Goal: Information Seeking & Learning: Find specific fact

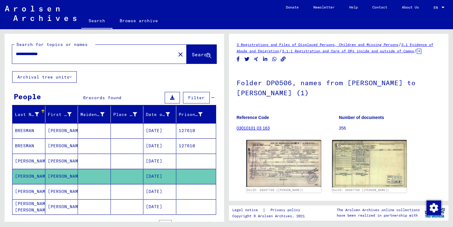
click at [71, 53] on input "**********" at bounding box center [94, 54] width 156 height 6
drag, startPoint x: 69, startPoint y: 54, endPoint x: 1, endPoint y: 55, distance: 68.1
click at [1, 55] on div "**********" at bounding box center [113, 125] width 226 height 193
paste input "text"
type input "**********"
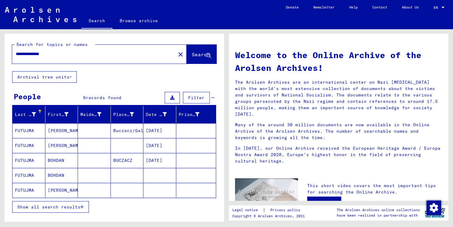
click at [116, 130] on mat-cell "Buczacz/Galiz." at bounding box center [127, 130] width 33 height 15
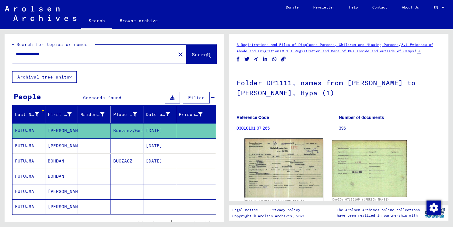
click at [273, 177] on img at bounding box center [283, 167] width 78 height 59
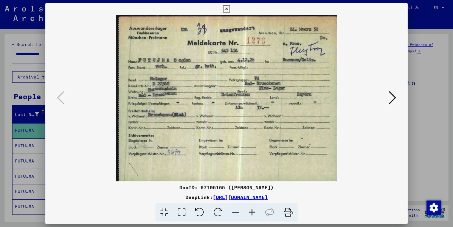
click at [388, 100] on button at bounding box center [392, 97] width 11 height 17
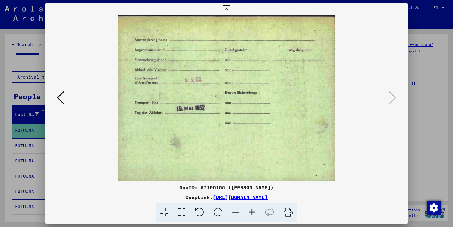
click at [226, 9] on icon at bounding box center [226, 8] width 7 height 7
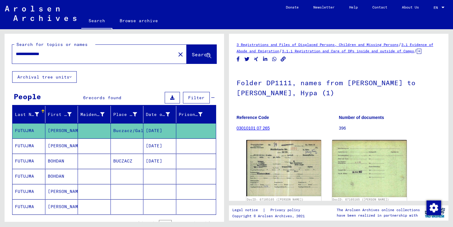
click at [158, 144] on mat-cell "[DATE]" at bounding box center [159, 145] width 33 height 15
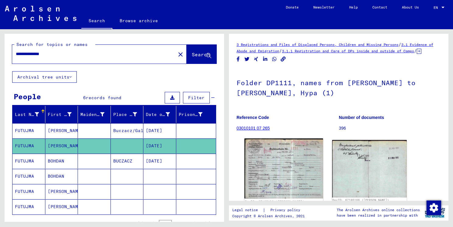
click at [278, 160] on img at bounding box center [283, 168] width 78 height 60
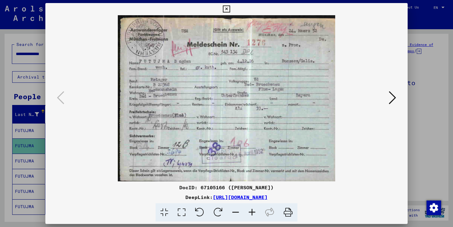
click at [391, 101] on icon at bounding box center [391, 97] width 7 height 15
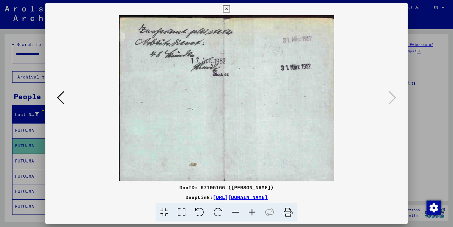
click at [226, 7] on icon at bounding box center [226, 8] width 7 height 7
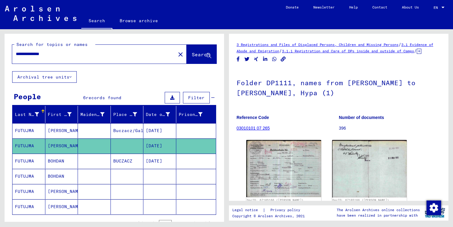
click at [127, 159] on mat-cell "BUCZACZ" at bounding box center [127, 161] width 33 height 15
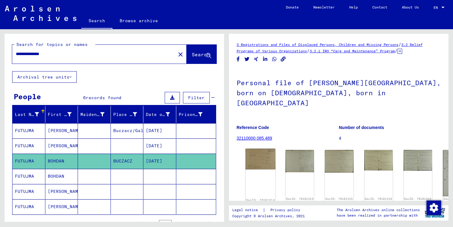
click at [261, 160] on img at bounding box center [260, 159] width 30 height 21
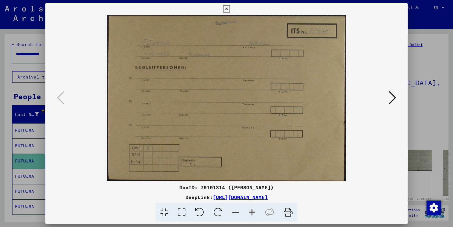
click at [392, 100] on icon at bounding box center [391, 97] width 7 height 15
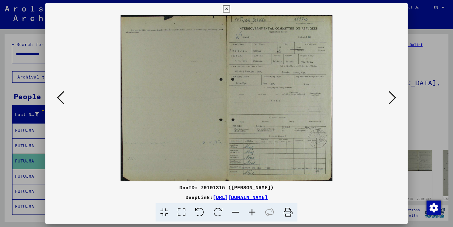
click at [392, 100] on icon at bounding box center [391, 97] width 7 height 15
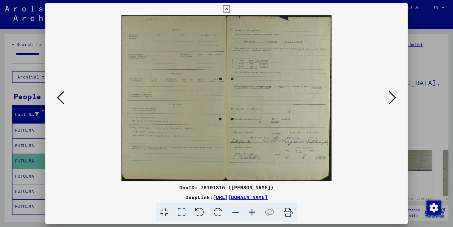
click at [392, 100] on icon at bounding box center [391, 97] width 7 height 15
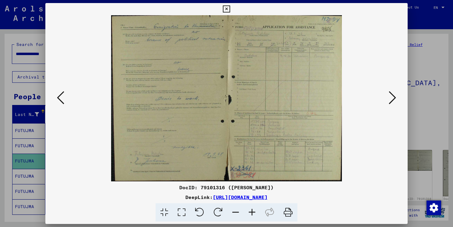
click at [250, 214] on icon at bounding box center [252, 212] width 16 height 19
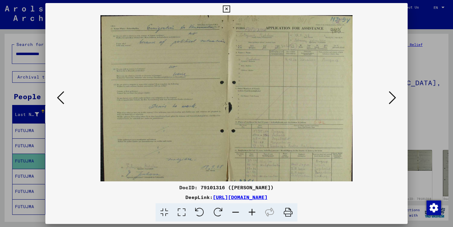
click at [250, 214] on icon at bounding box center [252, 212] width 16 height 19
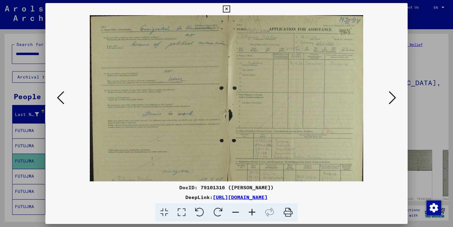
click at [250, 214] on icon at bounding box center [252, 212] width 16 height 19
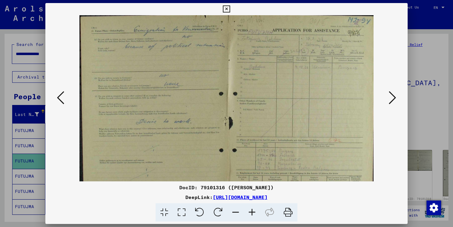
click at [250, 214] on icon at bounding box center [252, 212] width 16 height 19
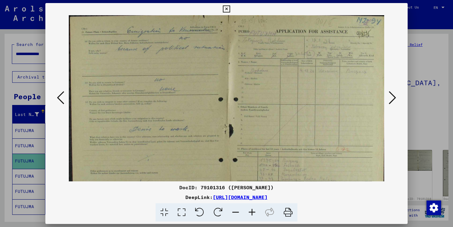
click at [250, 214] on icon at bounding box center [252, 212] width 16 height 19
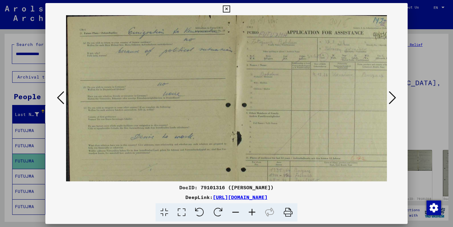
scroll to position [0, 16]
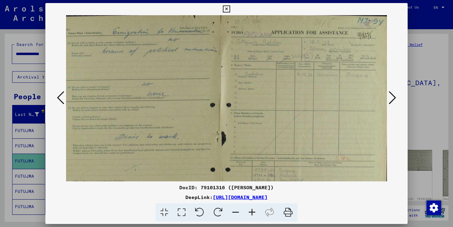
drag, startPoint x: 322, startPoint y: 100, endPoint x: 207, endPoint y: 125, distance: 117.1
click at [207, 125] on img at bounding box center [218, 136] width 336 height 242
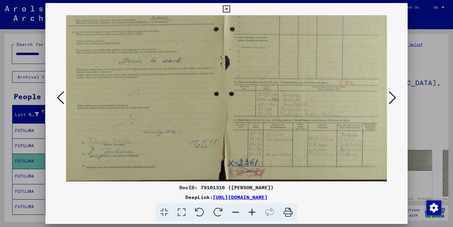
scroll to position [76, 12]
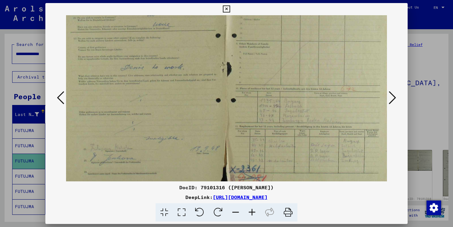
drag, startPoint x: 335, startPoint y: 124, endPoint x: 342, endPoint y: 36, distance: 88.1
click at [342, 36] on img at bounding box center [224, 67] width 336 height 242
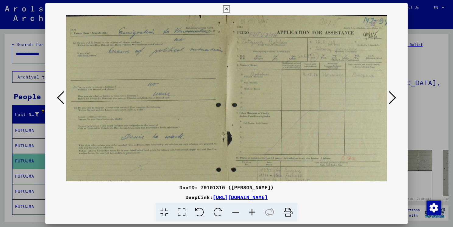
scroll to position [0, 12]
drag, startPoint x: 282, startPoint y: 60, endPoint x: 281, endPoint y: 143, distance: 83.1
click at [281, 143] on img at bounding box center [222, 136] width 336 height 242
drag, startPoint x: 76, startPoint y: 89, endPoint x: 79, endPoint y: 90, distance: 3.3
click at [76, 89] on img at bounding box center [222, 136] width 336 height 242
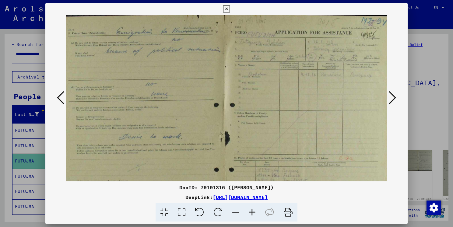
click at [391, 98] on icon at bounding box center [391, 97] width 7 height 15
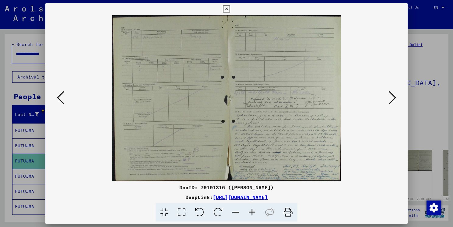
scroll to position [0, 0]
click at [251, 213] on icon at bounding box center [252, 212] width 16 height 19
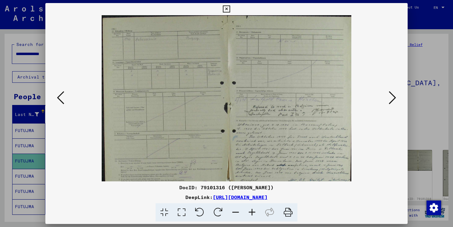
click at [251, 213] on icon at bounding box center [252, 212] width 16 height 19
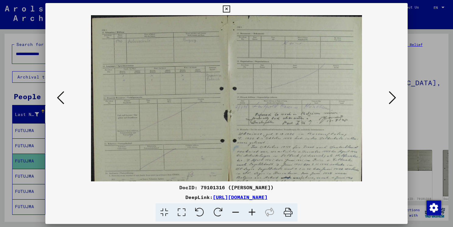
click at [251, 213] on icon at bounding box center [252, 212] width 16 height 19
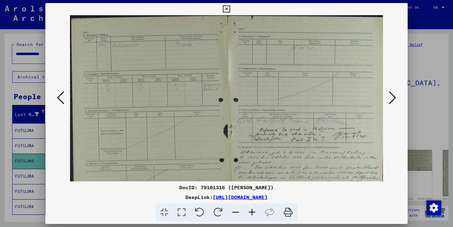
click at [251, 213] on icon at bounding box center [252, 212] width 16 height 19
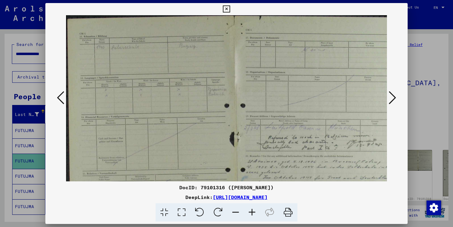
click at [251, 213] on icon at bounding box center [252, 212] width 16 height 19
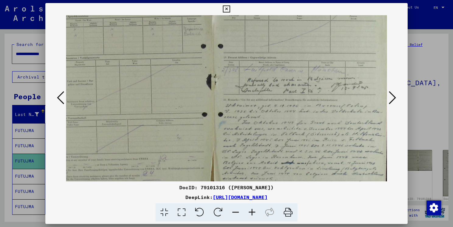
scroll to position [91, 33]
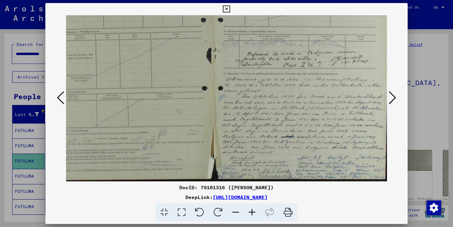
drag, startPoint x: 239, startPoint y: 146, endPoint x: 106, endPoint y: 47, distance: 165.7
click at [106, 47] on img at bounding box center [210, 52] width 354 height 257
drag, startPoint x: 297, startPoint y: 122, endPoint x: 249, endPoint y: 86, distance: 60.6
click at [250, 86] on img at bounding box center [210, 52] width 354 height 257
drag, startPoint x: 309, startPoint y: 96, endPoint x: 183, endPoint y: 96, distance: 126.5
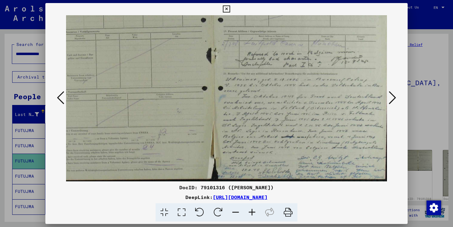
click at [183, 96] on img at bounding box center [210, 52] width 354 height 257
click at [394, 97] on icon at bounding box center [391, 97] width 7 height 15
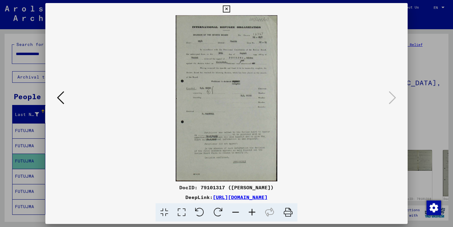
click at [251, 214] on icon at bounding box center [252, 212] width 16 height 19
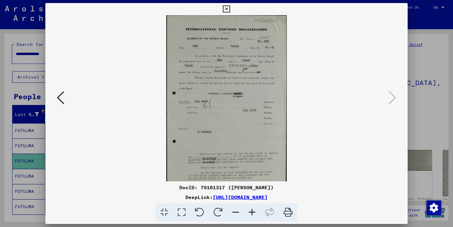
click at [251, 214] on icon at bounding box center [252, 212] width 16 height 19
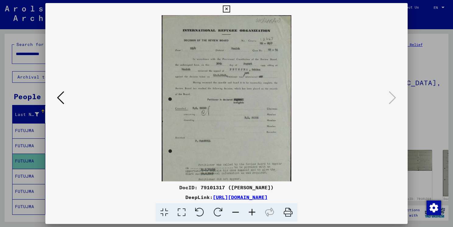
click at [251, 214] on icon at bounding box center [252, 212] width 16 height 19
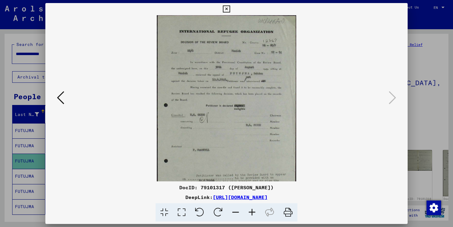
click at [251, 214] on icon at bounding box center [252, 212] width 16 height 19
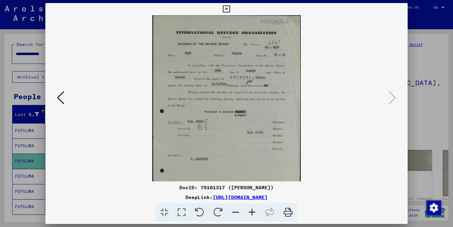
click at [251, 214] on icon at bounding box center [252, 212] width 16 height 19
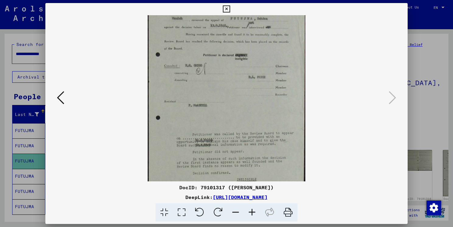
scroll to position [31, 0]
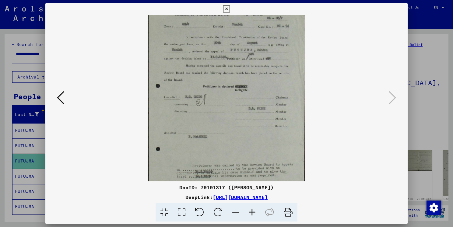
drag, startPoint x: 270, startPoint y: 130, endPoint x: 182, endPoint y: 103, distance: 92.5
click at [182, 103] on img at bounding box center [227, 112] width 158 height 257
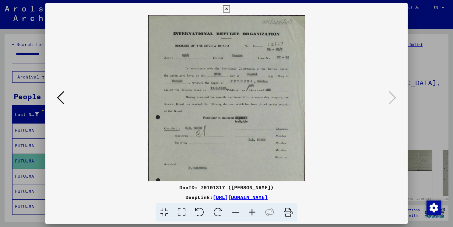
drag, startPoint x: 228, startPoint y: 58, endPoint x: 157, endPoint y: 134, distance: 104.0
click at [191, 134] on img at bounding box center [227, 143] width 158 height 257
click at [58, 97] on icon at bounding box center [60, 97] width 7 height 15
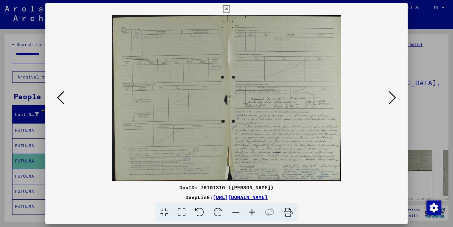
click at [224, 6] on icon at bounding box center [226, 8] width 7 height 7
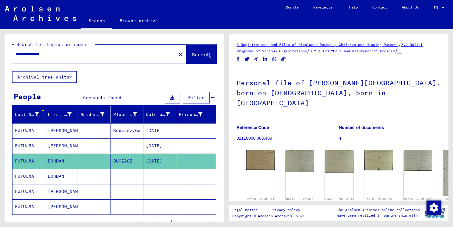
click at [126, 176] on mat-cell at bounding box center [127, 176] width 33 height 15
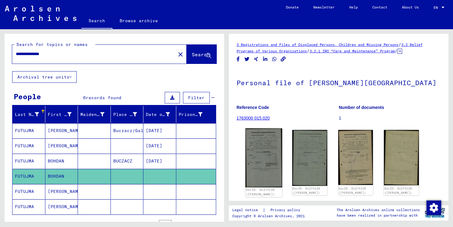
click at [265, 155] on img at bounding box center [263, 157] width 37 height 59
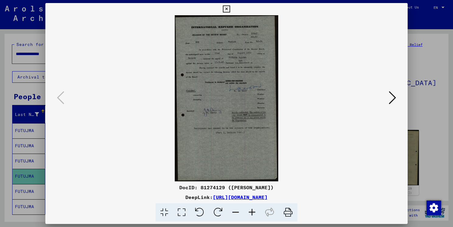
click at [254, 212] on icon at bounding box center [252, 212] width 16 height 19
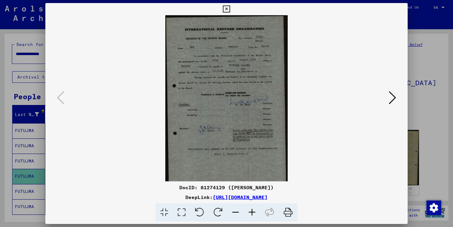
click at [254, 212] on icon at bounding box center [252, 212] width 16 height 19
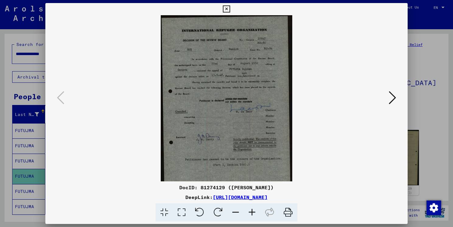
click at [254, 212] on icon at bounding box center [252, 212] width 16 height 19
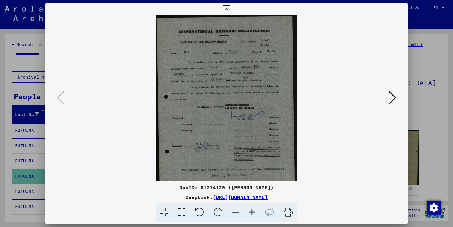
click at [391, 98] on icon at bounding box center [391, 97] width 7 height 15
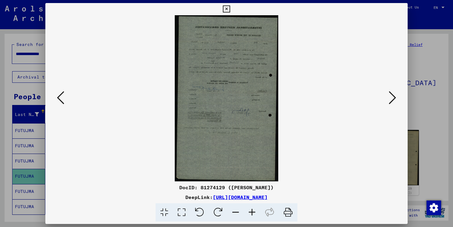
click at [231, 75] on img at bounding box center [226, 98] width 103 height 166
click at [252, 214] on icon at bounding box center [252, 212] width 16 height 19
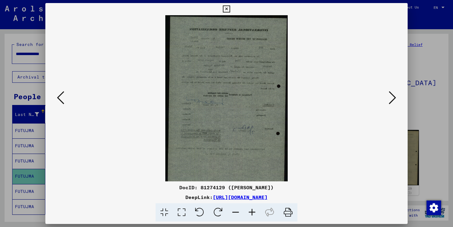
click at [252, 214] on icon at bounding box center [252, 212] width 16 height 19
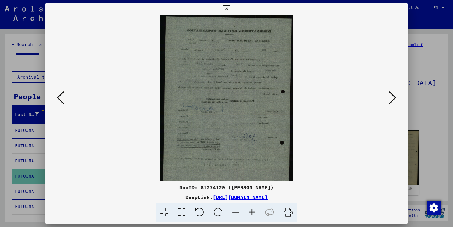
click at [252, 214] on icon at bounding box center [252, 212] width 16 height 19
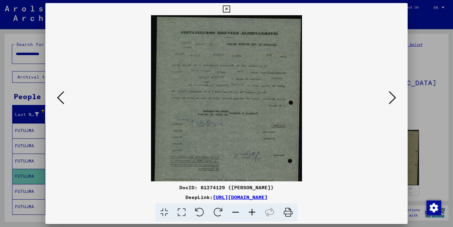
click at [252, 214] on icon at bounding box center [252, 212] width 16 height 19
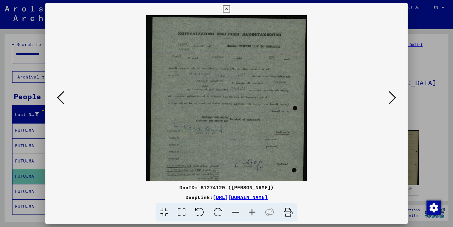
click at [252, 214] on icon at bounding box center [252, 212] width 16 height 19
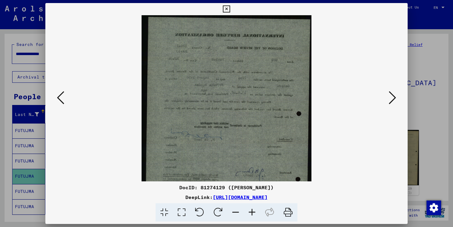
click at [385, 97] on viewer-one-image at bounding box center [226, 98] width 321 height 166
click at [389, 102] on icon at bounding box center [391, 97] width 7 height 15
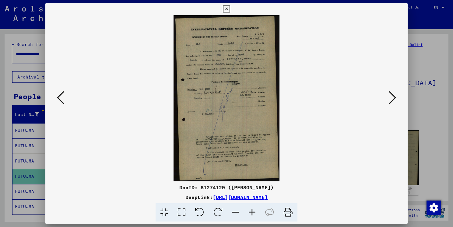
click at [389, 102] on icon at bounding box center [391, 97] width 7 height 15
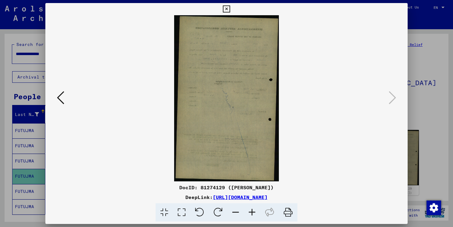
click at [230, 7] on button at bounding box center [226, 9] width 11 height 12
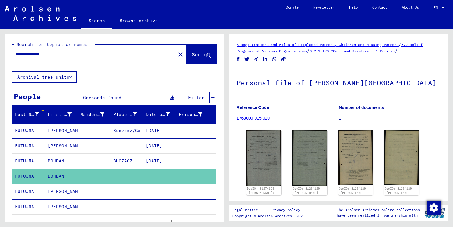
click at [149, 182] on mat-cell at bounding box center [159, 176] width 33 height 15
click at [157, 193] on mat-cell at bounding box center [159, 191] width 33 height 15
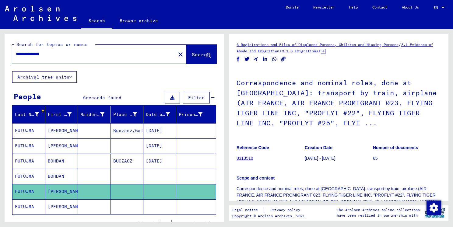
scroll to position [61, 0]
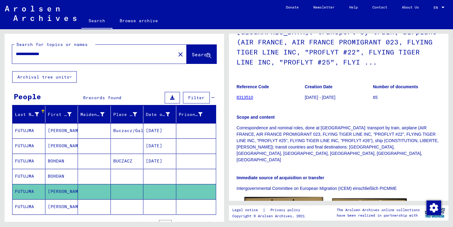
click at [274, 197] on img at bounding box center [283, 224] width 78 height 55
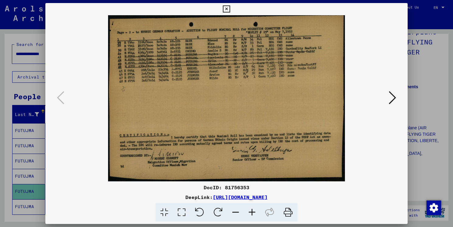
click at [386, 98] on img at bounding box center [226, 98] width 321 height 166
click at [392, 101] on icon at bounding box center [391, 97] width 7 height 15
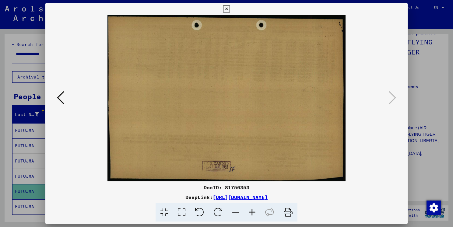
click at [227, 12] on icon at bounding box center [226, 8] width 7 height 7
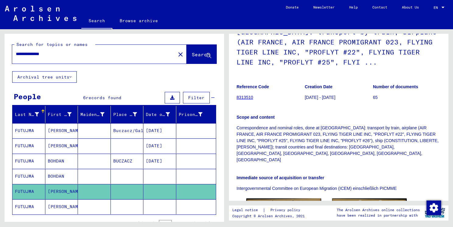
click at [152, 206] on mat-cell at bounding box center [159, 206] width 33 height 15
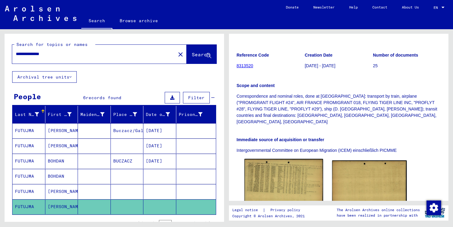
scroll to position [61, 0]
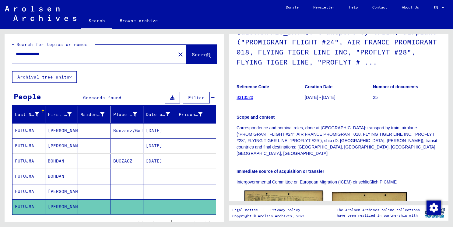
click at [268, 194] on img at bounding box center [283, 219] width 78 height 58
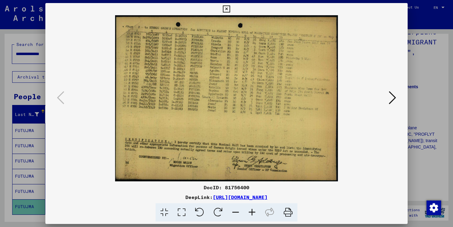
click at [390, 100] on icon at bounding box center [391, 97] width 7 height 15
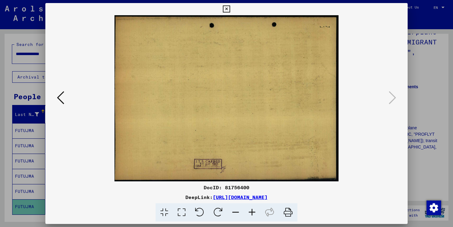
drag, startPoint x: 230, startPoint y: 10, endPoint x: 230, endPoint y: 121, distance: 111.0
click at [230, 10] on button at bounding box center [226, 9] width 11 height 12
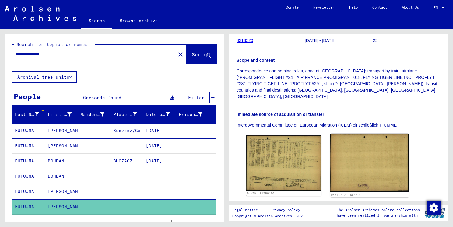
scroll to position [122, 0]
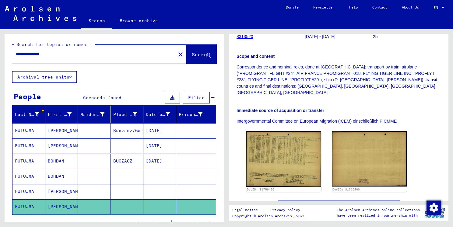
click at [151, 130] on mat-cell "[DATE]" at bounding box center [159, 130] width 33 height 15
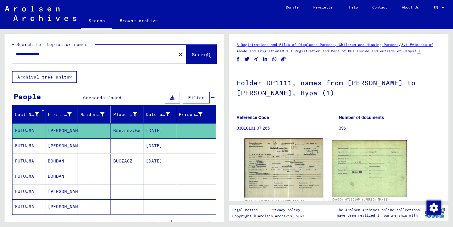
click at [302, 164] on img at bounding box center [283, 167] width 78 height 59
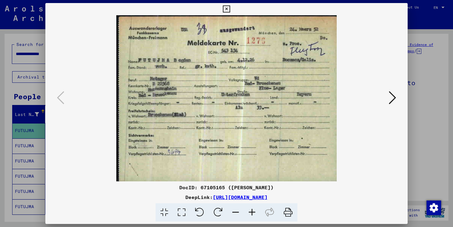
click at [391, 100] on icon at bounding box center [391, 97] width 7 height 15
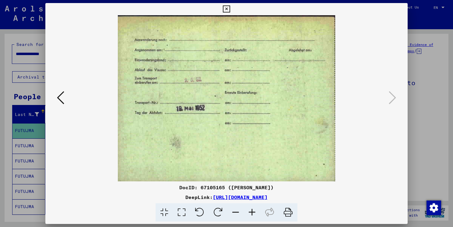
drag, startPoint x: 226, startPoint y: 8, endPoint x: 186, endPoint y: 110, distance: 109.6
click at [222, 10] on button at bounding box center [226, 9] width 11 height 12
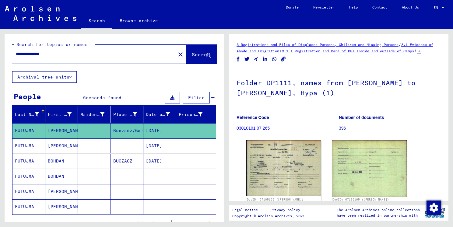
click at [148, 142] on mat-cell "[DATE]" at bounding box center [159, 145] width 33 height 15
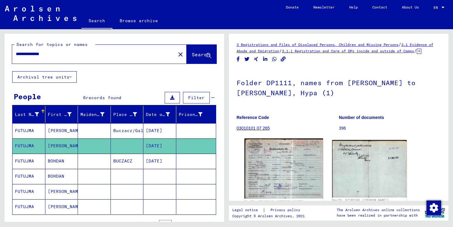
click at [284, 156] on img at bounding box center [283, 168] width 78 height 60
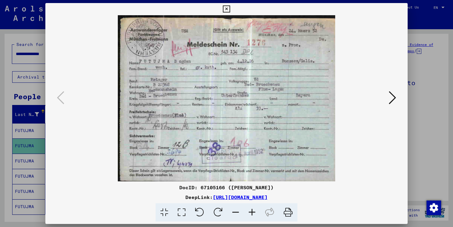
click at [393, 99] on icon at bounding box center [391, 97] width 7 height 15
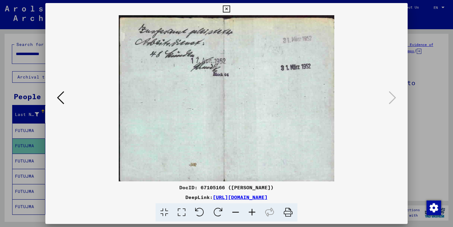
click at [229, 8] on icon at bounding box center [226, 8] width 7 height 7
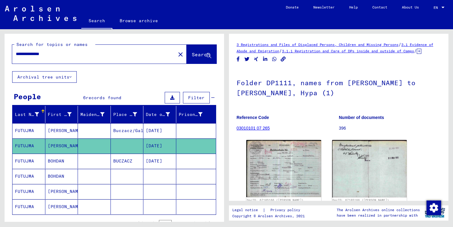
click at [151, 160] on mat-cell "[DATE]" at bounding box center [159, 161] width 33 height 15
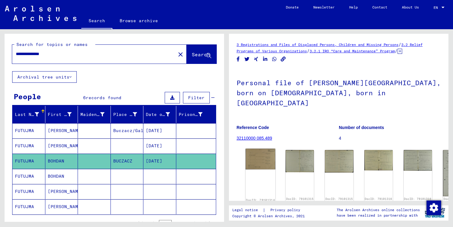
click at [260, 159] on img at bounding box center [260, 159] width 30 height 21
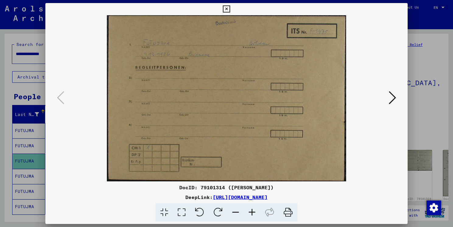
click at [387, 99] on button at bounding box center [392, 97] width 11 height 17
